Goal: Register for event/course

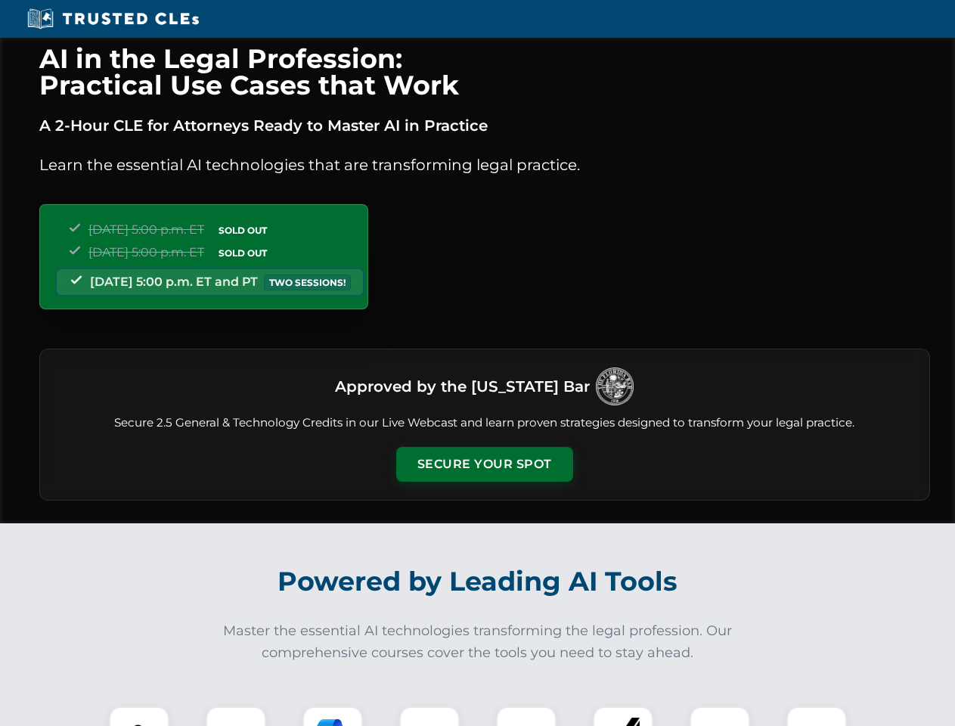
click at [484, 464] on button "Secure Your Spot" at bounding box center [484, 464] width 177 height 35
click at [139, 716] on img at bounding box center [139, 737] width 44 height 44
